Goal: Task Accomplishment & Management: Use online tool/utility

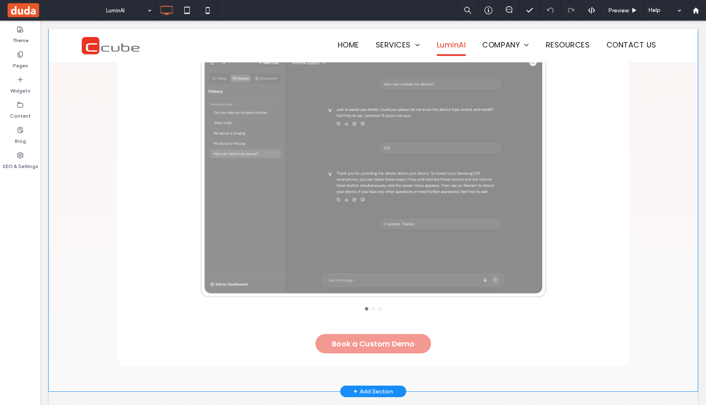
click at [372, 171] on div "Click to edit in Flex Mode" at bounding box center [373, 31] width 649 height 719
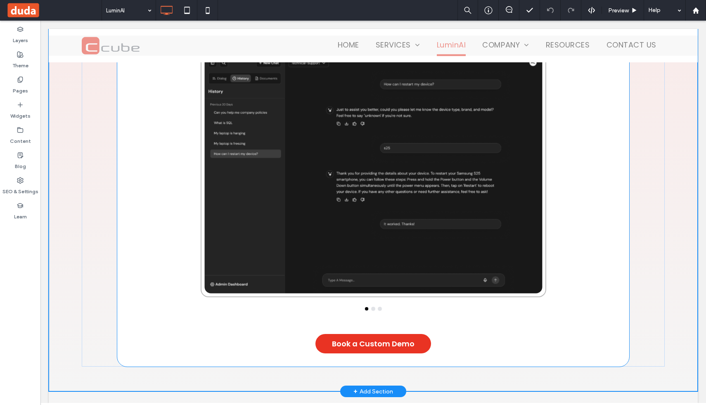
scroll to position [1374, 0]
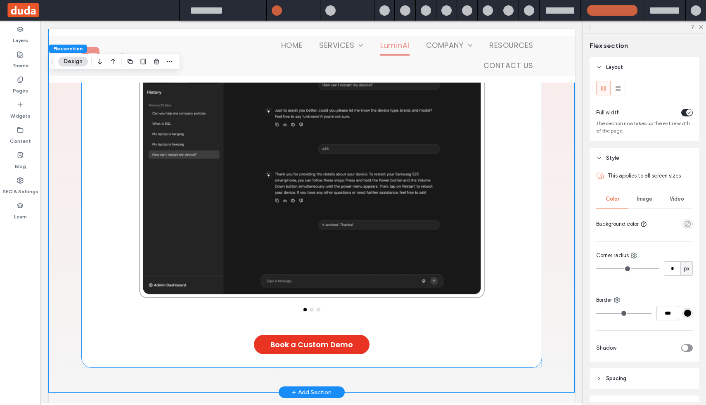
click at [372, 171] on div at bounding box center [311, 174] width 369 height 248
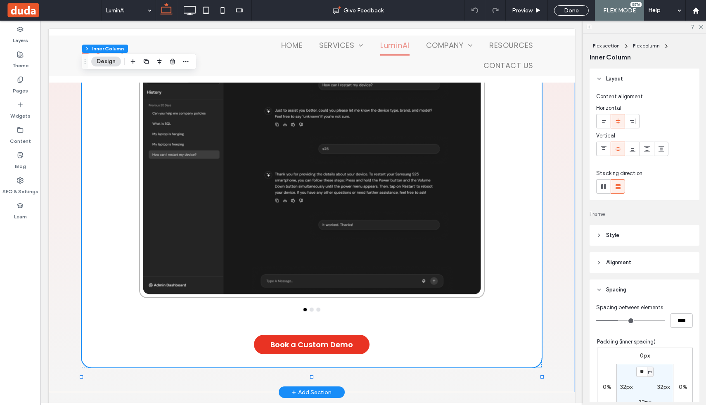
click at [372, 171] on div at bounding box center [311, 174] width 369 height 248
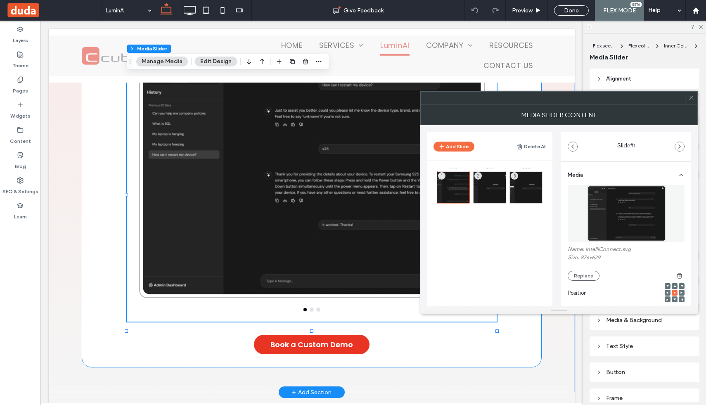
click at [372, 171] on div at bounding box center [311, 174] width 369 height 248
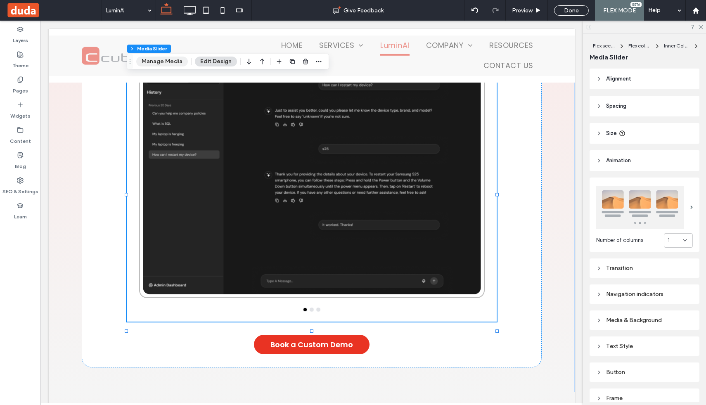
click at [168, 65] on button "Manage Media" at bounding box center [162, 62] width 52 height 10
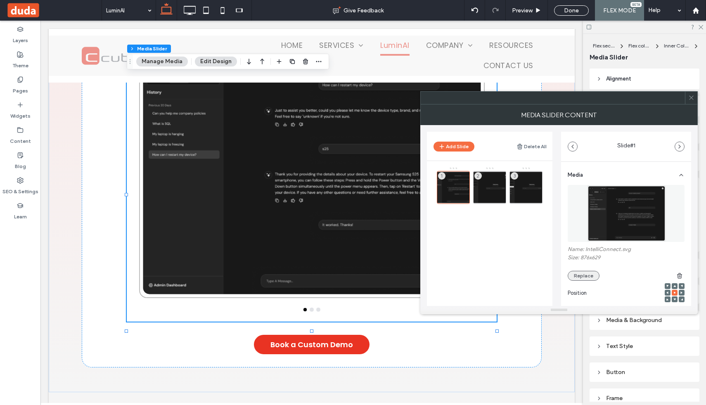
click at [585, 277] on button "Replace" at bounding box center [584, 276] width 32 height 10
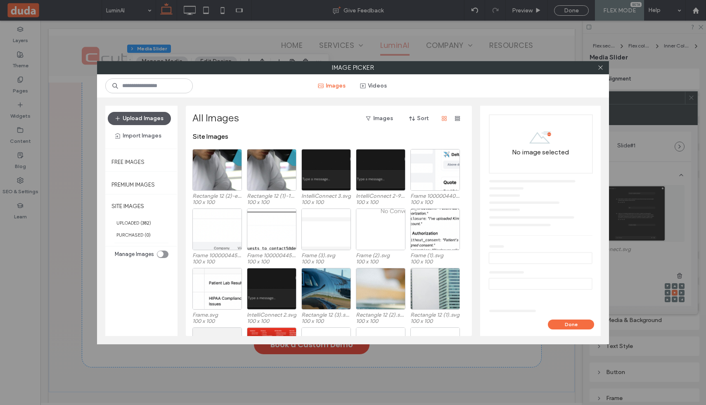
click at [148, 118] on button "Upload Images" at bounding box center [139, 118] width 63 height 13
click at [145, 116] on button "Upload Images" at bounding box center [139, 118] width 63 height 13
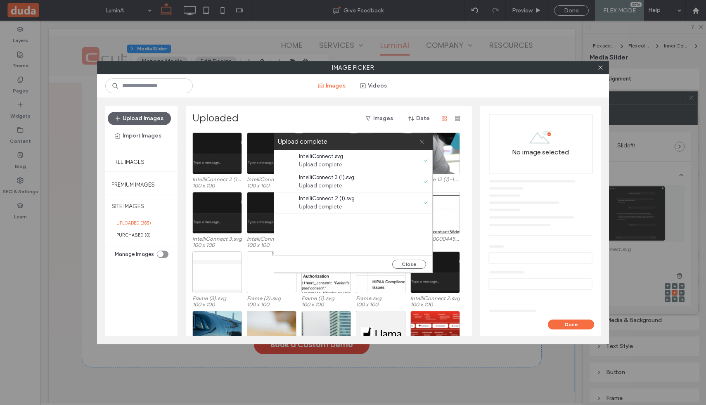
click at [423, 142] on icon at bounding box center [421, 141] width 5 height 5
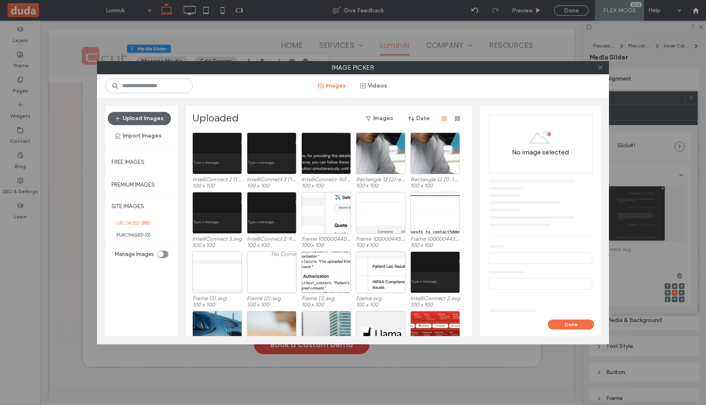
click at [601, 67] on icon at bounding box center [600, 67] width 6 height 6
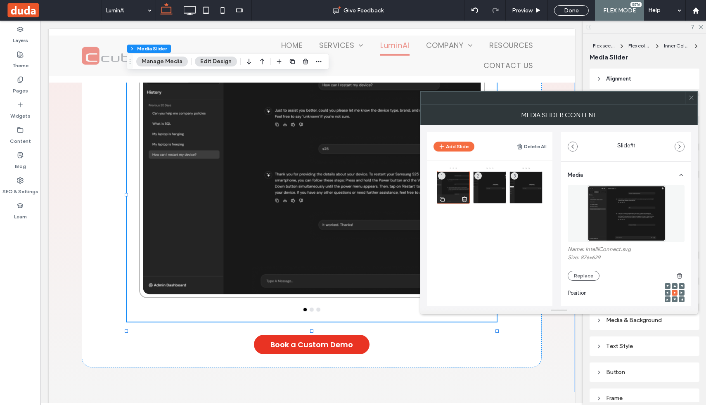
click at [449, 184] on div "1" at bounding box center [453, 187] width 33 height 33
click at [581, 276] on button "Replace" at bounding box center [584, 276] width 32 height 10
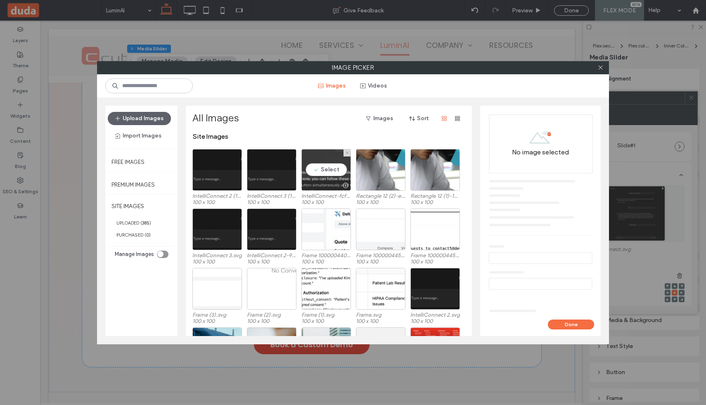
click at [317, 169] on div "Select" at bounding box center [326, 170] width 50 height 42
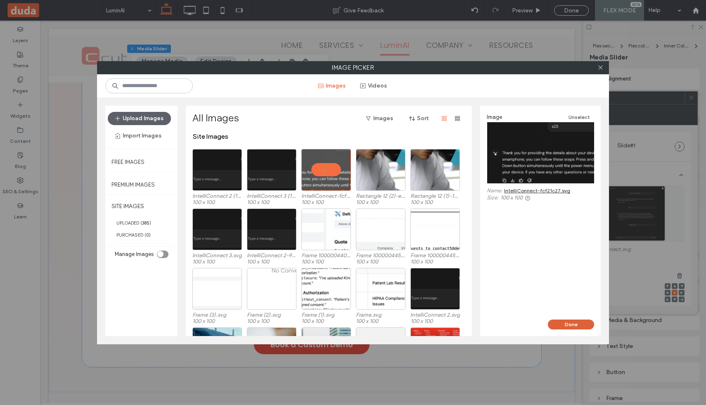
click at [574, 323] on button "Done" at bounding box center [571, 324] width 46 height 10
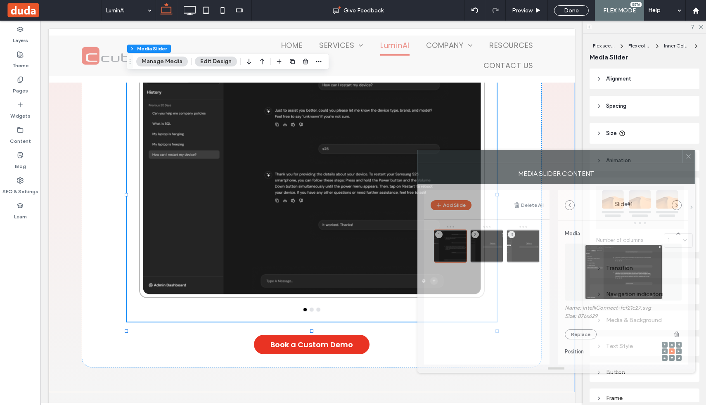
drag, startPoint x: 493, startPoint y: 102, endPoint x: 490, endPoint y: 160, distance: 58.7
click at [490, 160] on div at bounding box center [550, 156] width 264 height 12
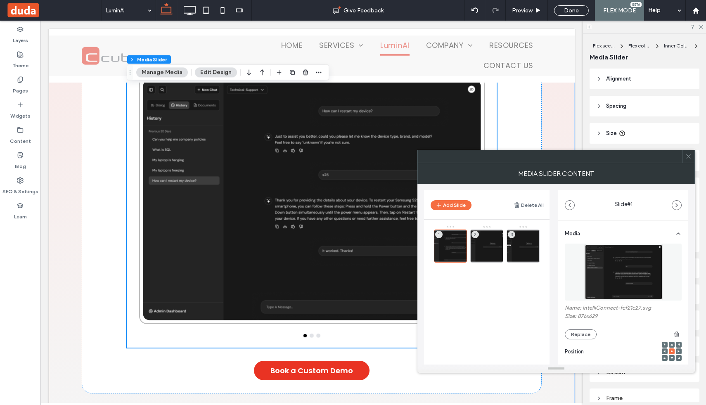
scroll to position [1339, 0]
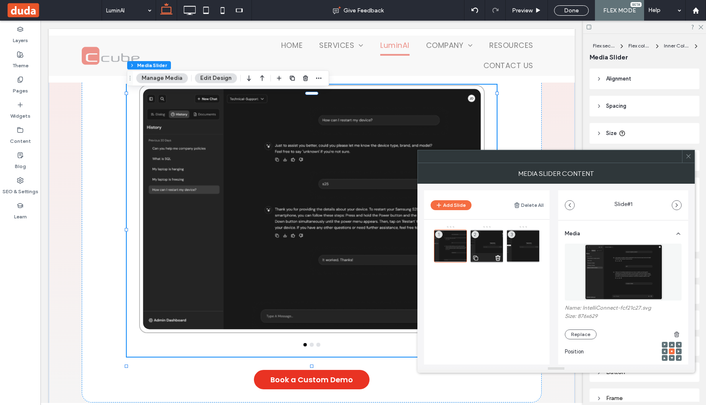
click at [487, 244] on div "2" at bounding box center [486, 245] width 33 height 33
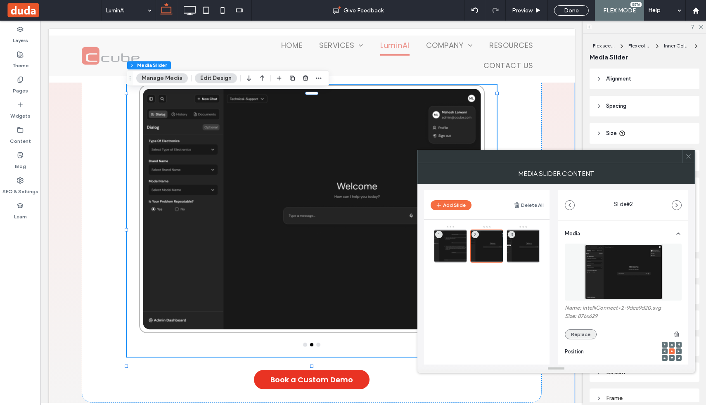
click at [576, 332] on button "Replace" at bounding box center [581, 334] width 32 height 10
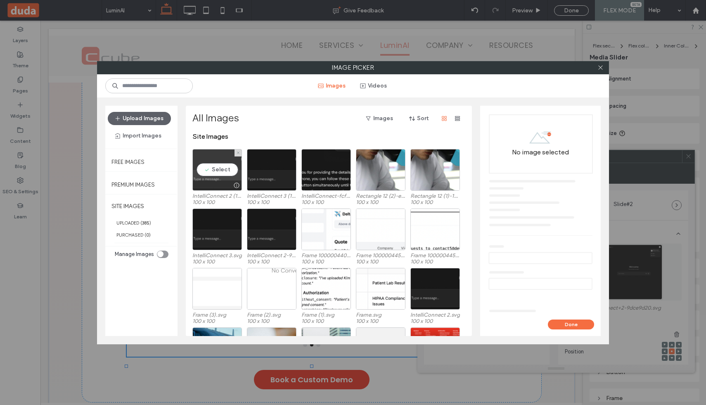
click at [210, 170] on div "Select" at bounding box center [217, 170] width 50 height 42
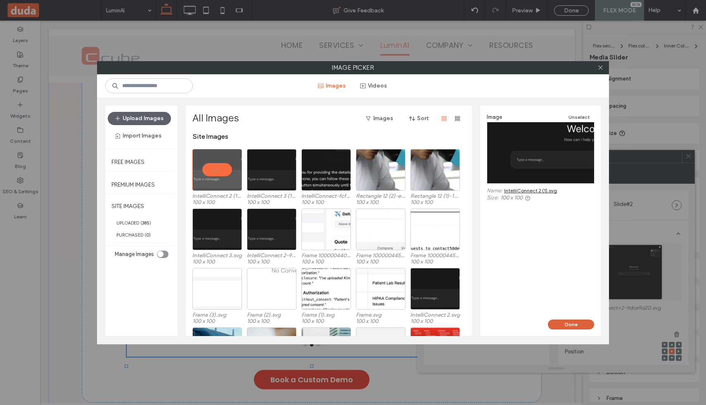
click at [580, 324] on button "Done" at bounding box center [571, 324] width 46 height 10
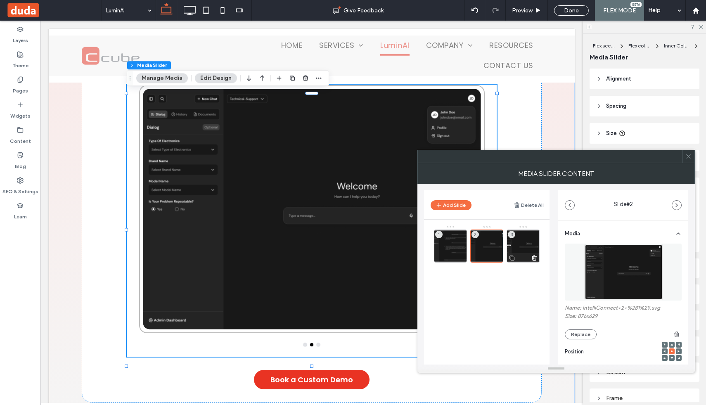
click at [518, 242] on div "3" at bounding box center [522, 245] width 33 height 33
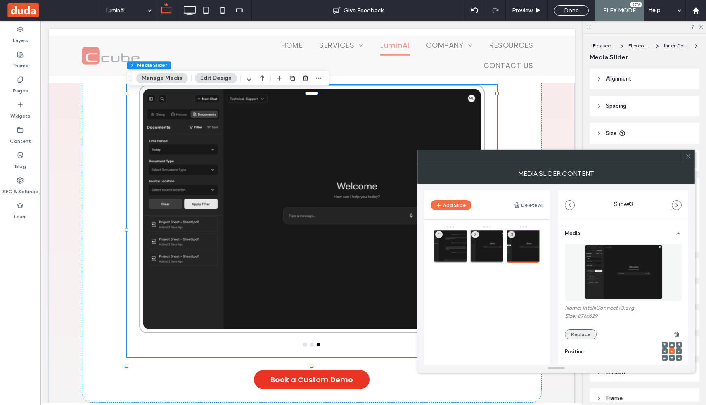
click at [583, 334] on button "Replace" at bounding box center [581, 334] width 32 height 10
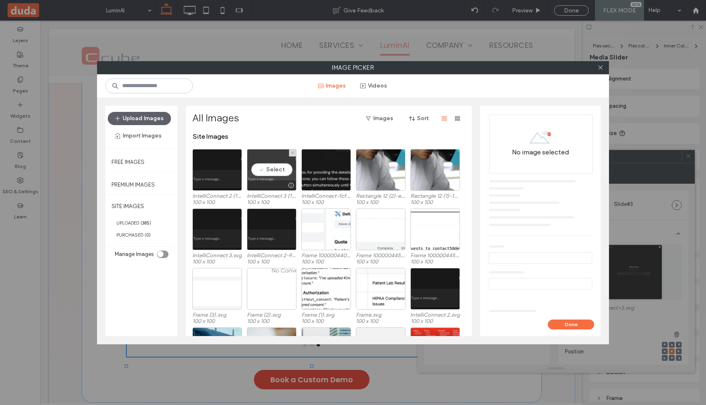
click at [270, 166] on div "Select" at bounding box center [272, 170] width 50 height 42
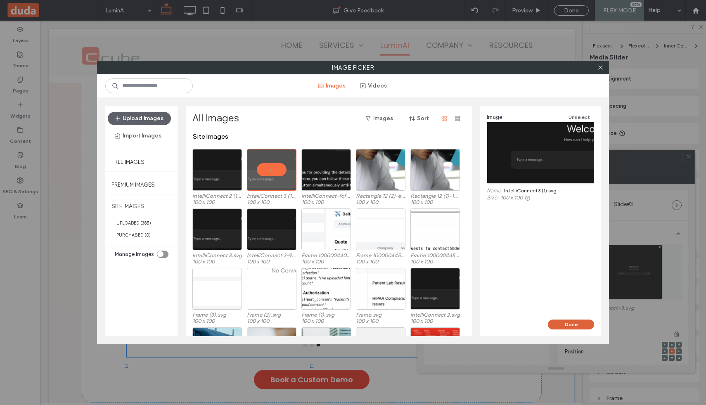
click at [572, 323] on button "Done" at bounding box center [571, 324] width 46 height 10
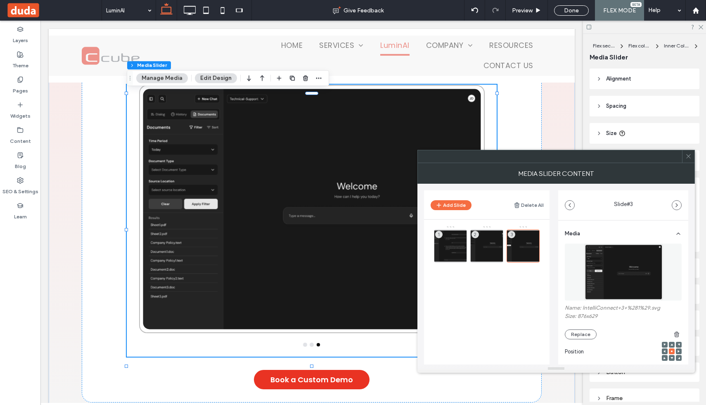
click at [688, 161] on span at bounding box center [688, 156] width 6 height 12
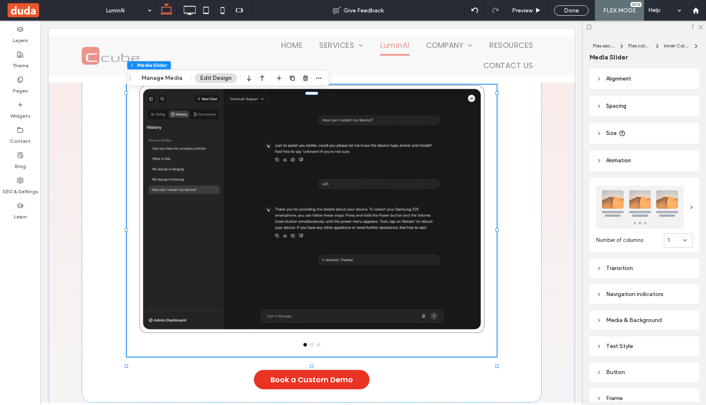
click at [315, 355] on div at bounding box center [311, 220] width 369 height 271
click at [312, 346] on button "go to slide 2" at bounding box center [311, 344] width 3 height 3
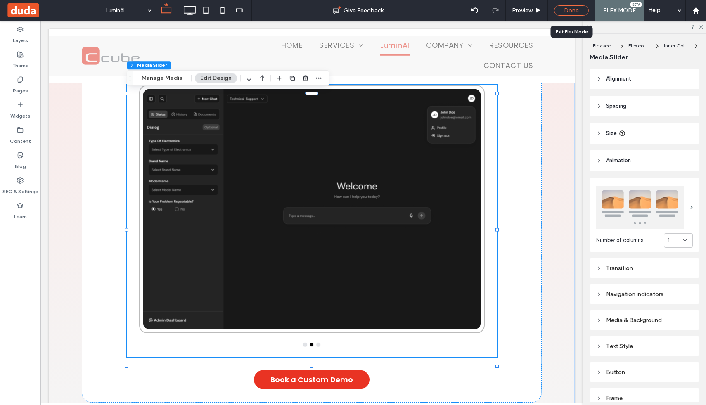
click at [569, 8] on div "Done" at bounding box center [571, 10] width 35 height 10
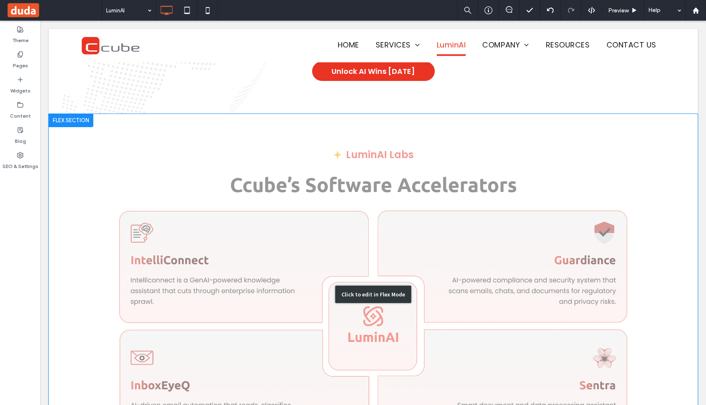
scroll to position [516, 0]
